Goal: Check status: Check status

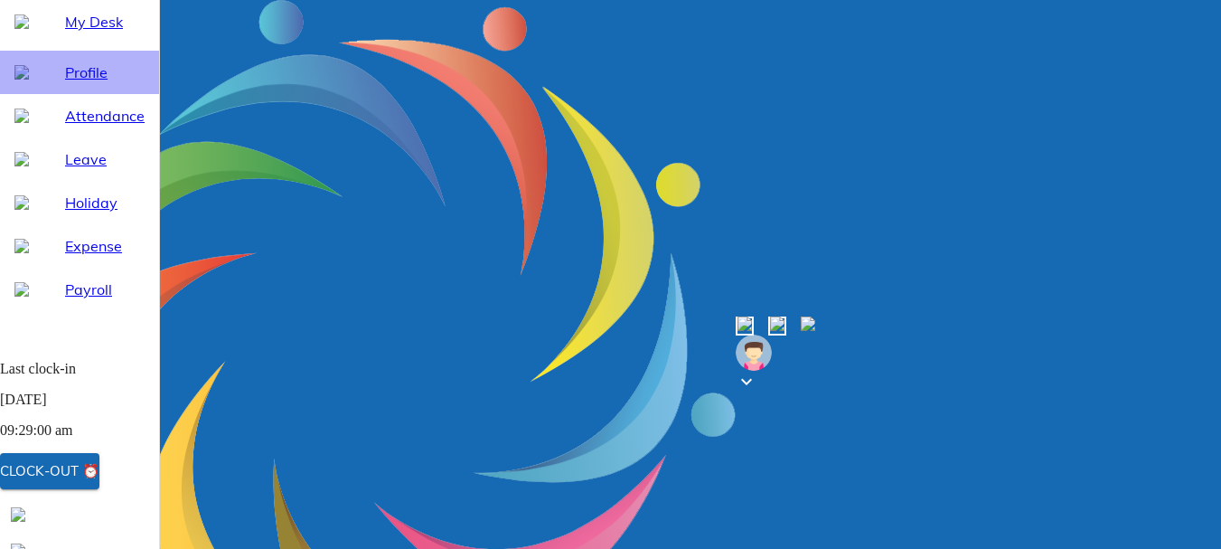
click at [85, 83] on span "Profile" at bounding box center [105, 72] width 80 height 22
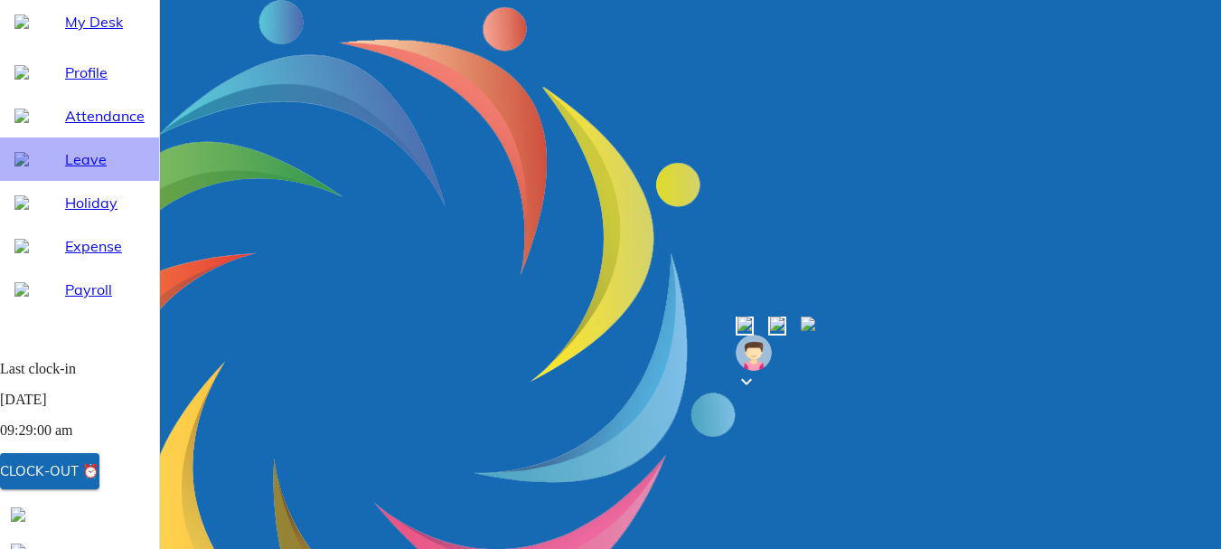
click at [82, 170] on span "Leave" at bounding box center [105, 159] width 80 height 22
select select "9"
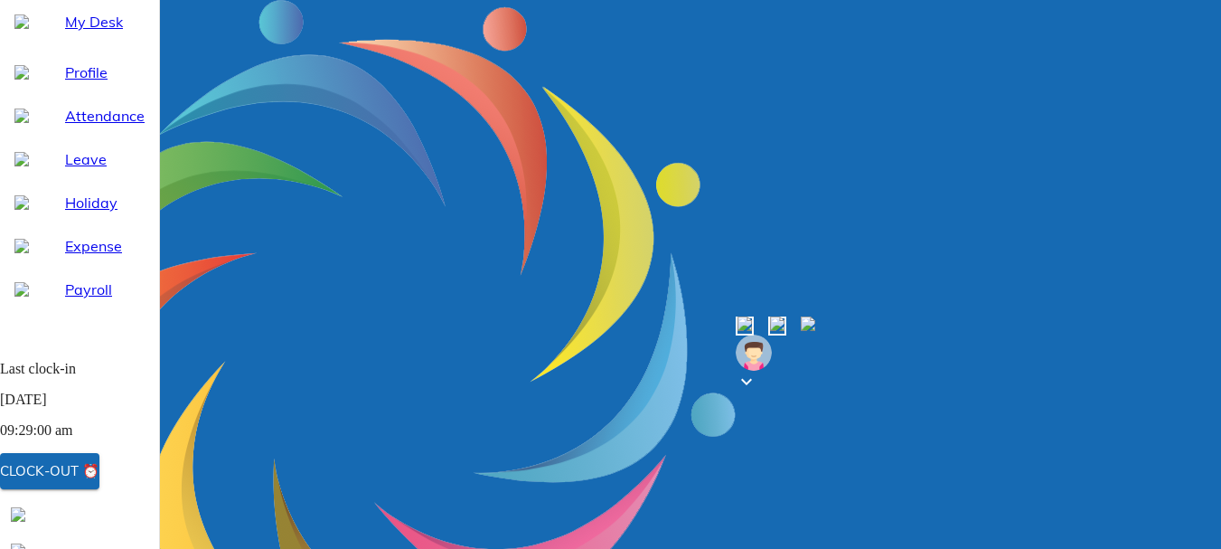
scroll to position [37, 0]
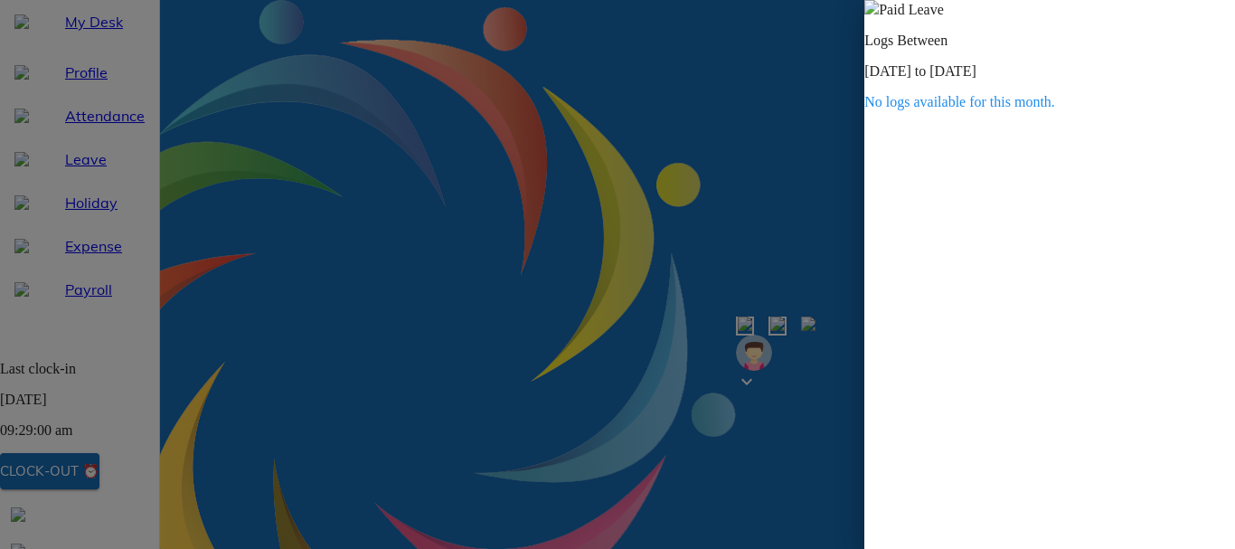
click at [879, 14] on img at bounding box center [871, 7] width 14 height 14
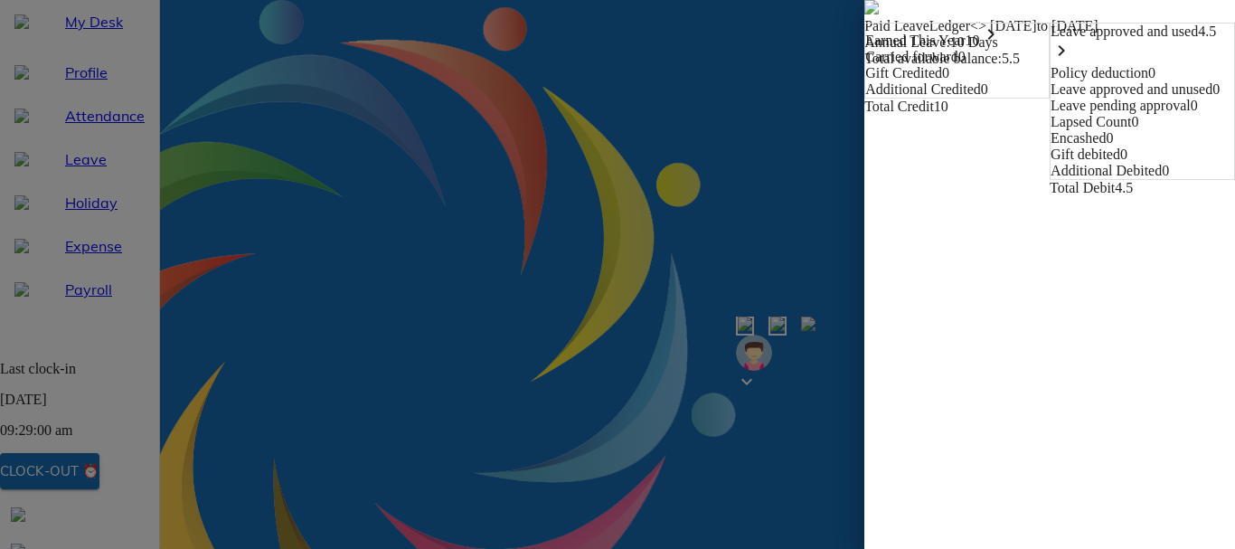
click at [1050, 65] on div "Leave approved and used 4.5 keyboard_arrow_right" at bounding box center [1142, 45] width 184 height 42
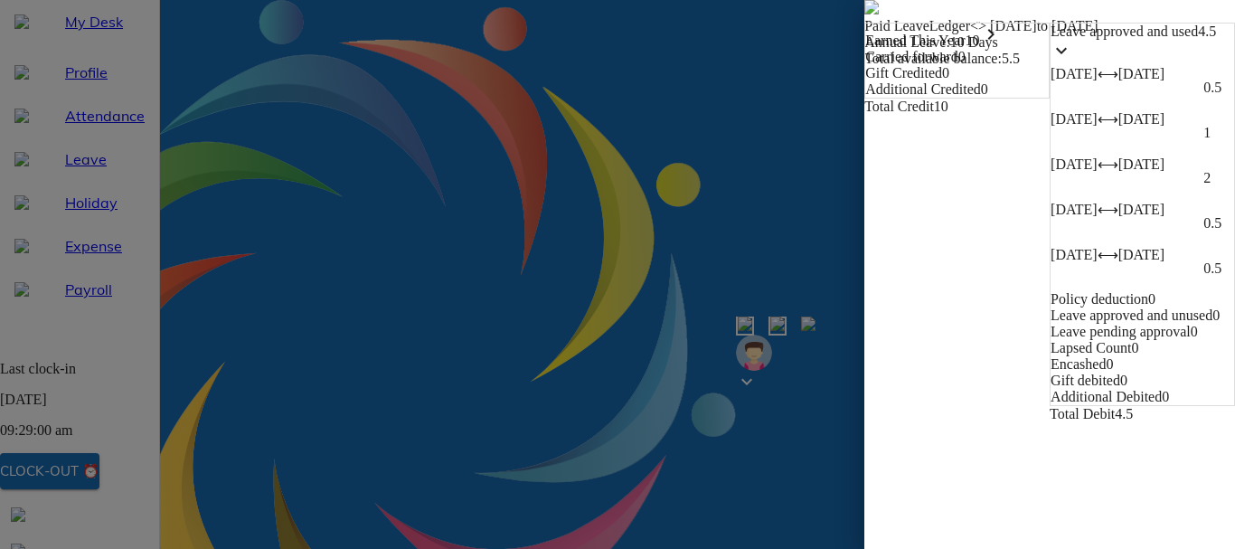
click at [1050, 81] on span "[DATE]" at bounding box center [1073, 73] width 47 height 15
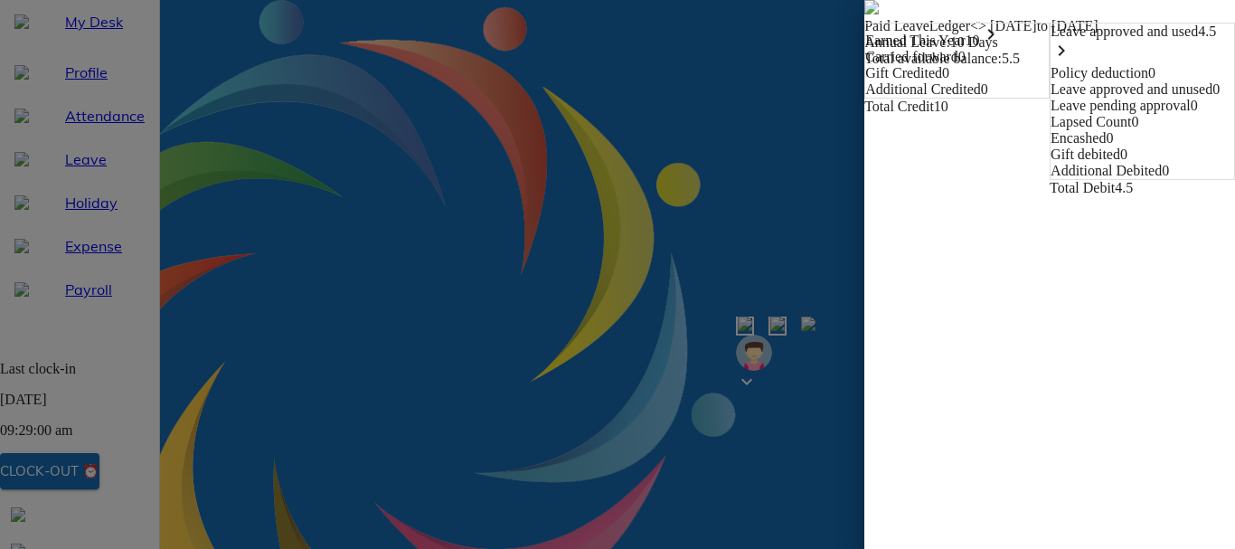
click at [1050, 39] on span "Leave approved and used" at bounding box center [1123, 31] width 147 height 15
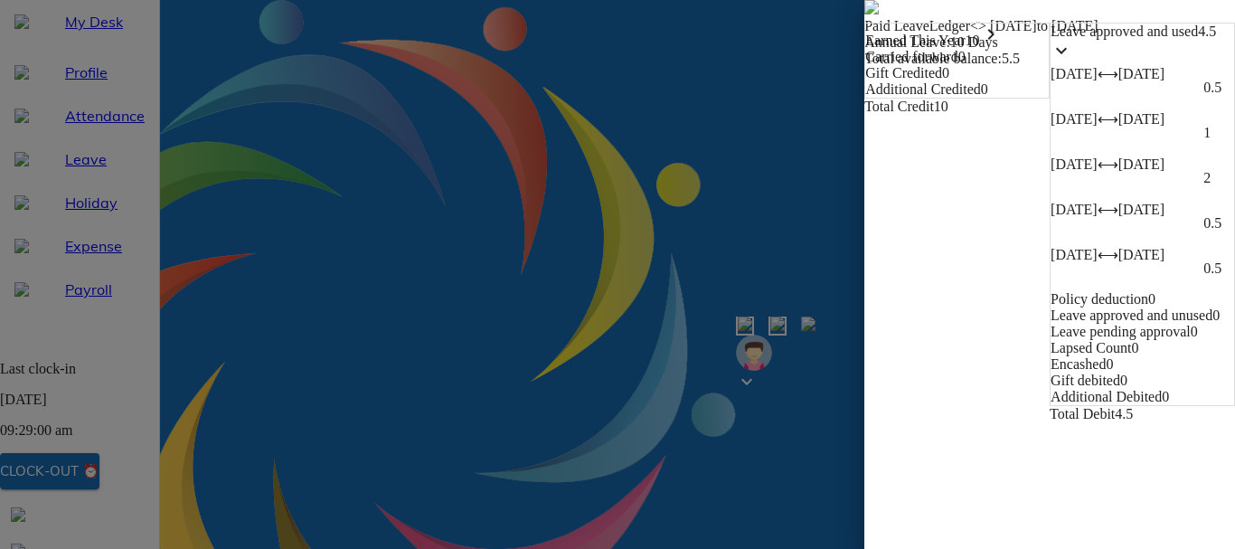
click at [864, 14] on img at bounding box center [871, 7] width 14 height 14
